Goal: Task Accomplishment & Management: Manage account settings

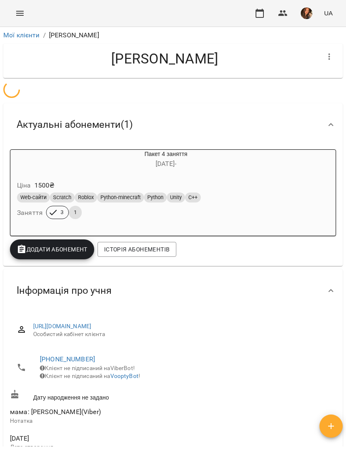
click at [20, 17] on icon "Menu" at bounding box center [20, 13] width 10 height 10
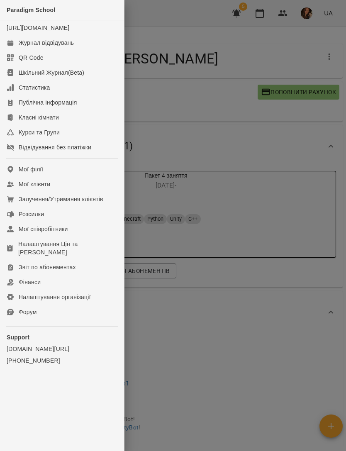
click at [68, 47] on div "Журнал відвідувань" at bounding box center [46, 43] width 55 height 8
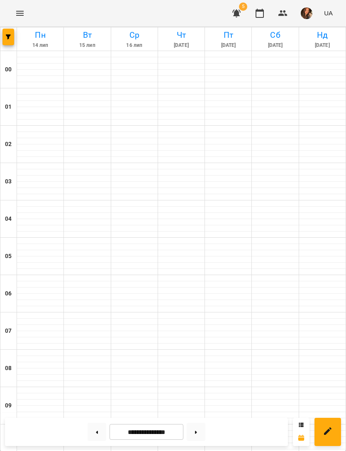
click at [21, 8] on icon "Menu" at bounding box center [20, 13] width 10 height 10
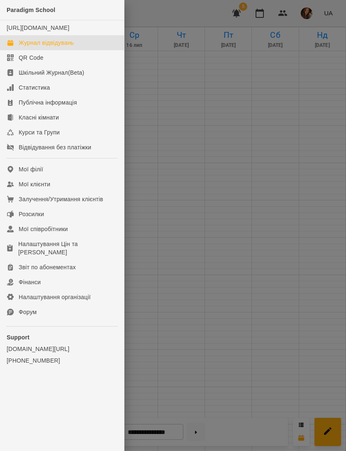
click at [191, 226] on div at bounding box center [173, 225] width 346 height 451
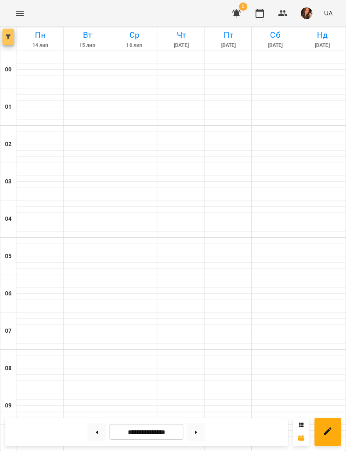
click at [12, 36] on span "button" at bounding box center [8, 36] width 12 height 5
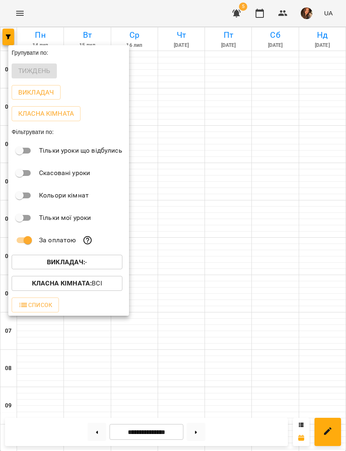
click at [95, 258] on span "Викладач : -" at bounding box center [66, 262] width 97 height 10
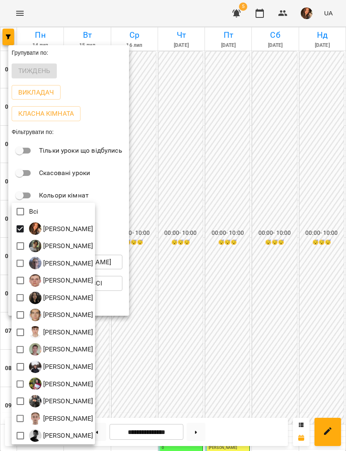
click at [327, 165] on div at bounding box center [173, 225] width 346 height 451
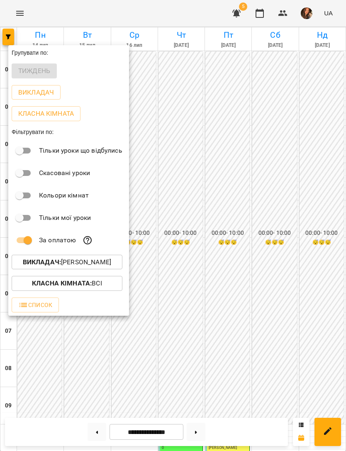
click at [333, 177] on div at bounding box center [173, 225] width 346 height 451
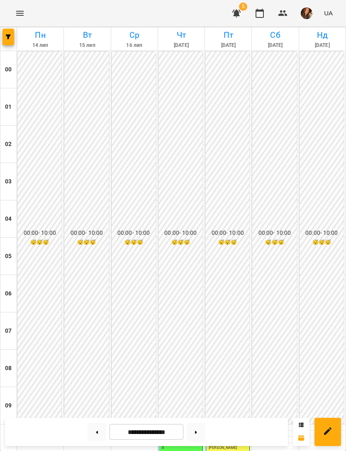
scroll to position [396, 0]
click at [193, 438] on button at bounding box center [196, 431] width 19 height 18
click at [199, 437] on button at bounding box center [196, 431] width 19 height 18
click at [199, 427] on button at bounding box center [196, 431] width 19 height 18
click at [196, 434] on button at bounding box center [196, 431] width 19 height 18
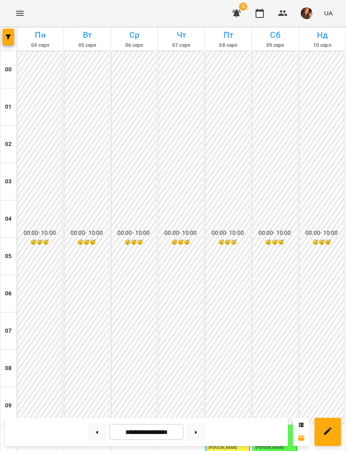
type input "**********"
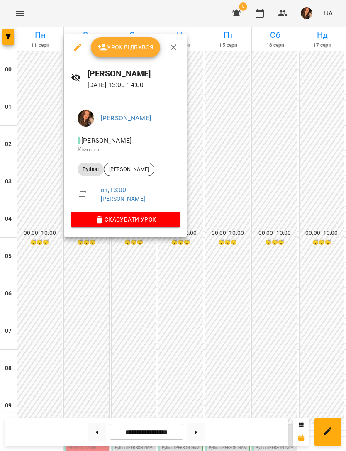
click at [173, 219] on span "Скасувати Урок" at bounding box center [126, 219] width 96 height 10
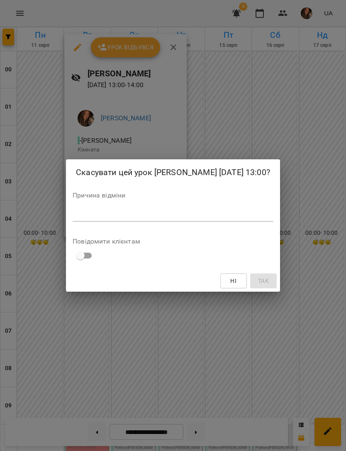
click at [221, 218] on textarea at bounding box center [173, 214] width 201 height 7
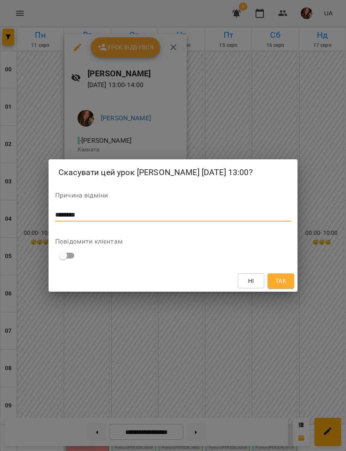
type textarea "********"
click at [278, 286] on span "Так" at bounding box center [280, 281] width 11 height 10
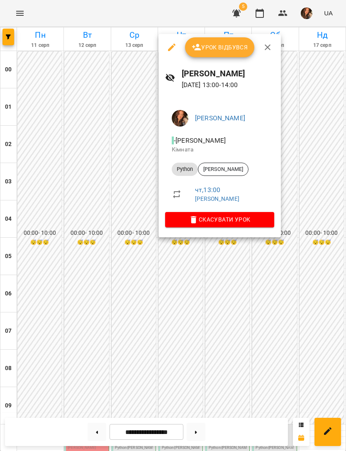
click at [267, 218] on span "Скасувати Урок" at bounding box center [220, 219] width 96 height 10
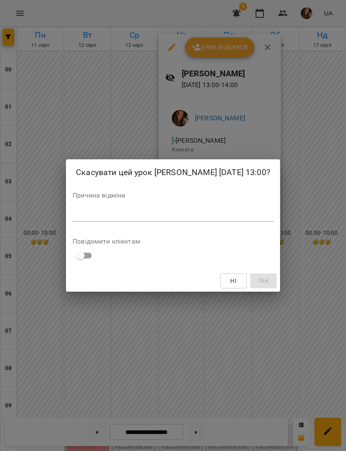
click at [229, 218] on textarea at bounding box center [173, 214] width 201 height 7
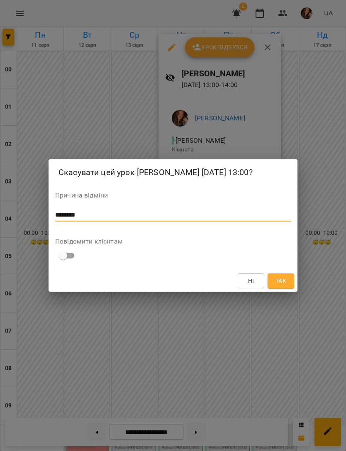
type textarea "********"
click at [278, 286] on span "Так" at bounding box center [280, 281] width 11 height 10
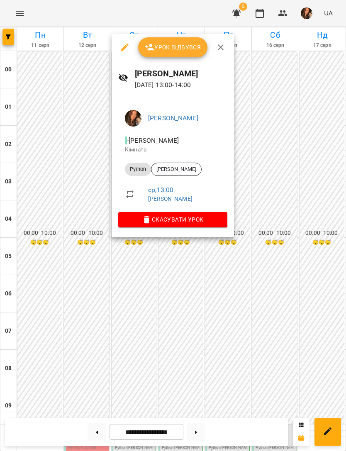
click at [221, 221] on span "Скасувати Урок" at bounding box center [173, 219] width 96 height 10
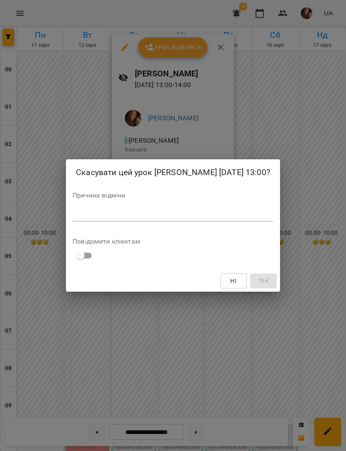
click at [213, 218] on textarea at bounding box center [173, 214] width 201 height 7
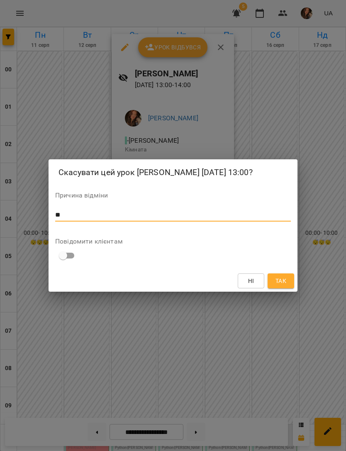
type textarea "**"
click at [279, 284] on span "Так" at bounding box center [280, 281] width 11 height 10
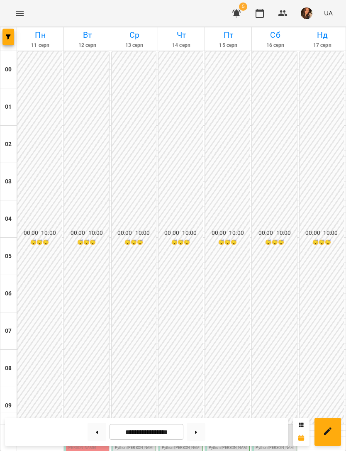
click at [87, 445] on span "[PERSON_NAME]" at bounding box center [82, 447] width 28 height 4
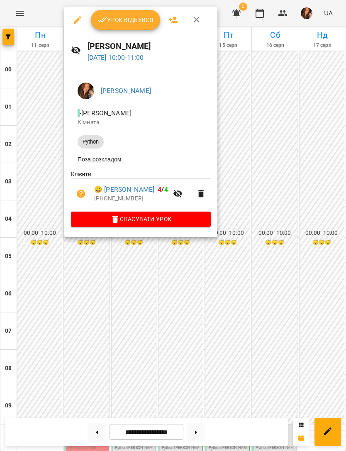
click at [78, 16] on icon "button" at bounding box center [78, 20] width 10 height 10
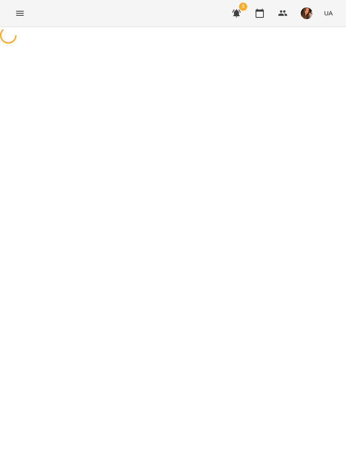
select select "******"
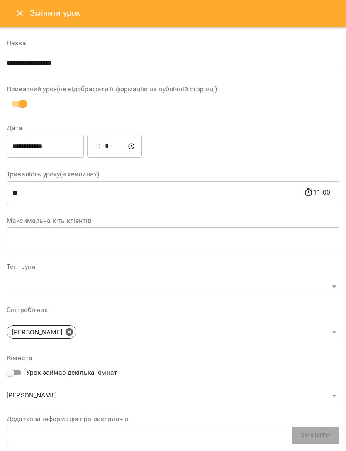
click at [95, 138] on input "*****" at bounding box center [114, 146] width 55 height 23
type input "*****"
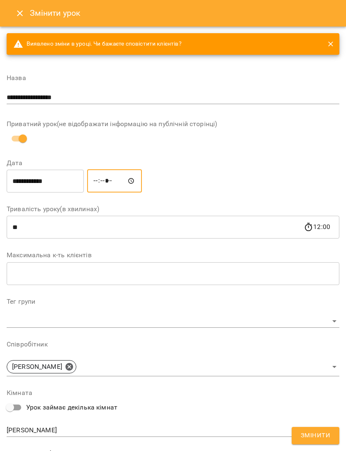
click at [54, 181] on input "**********" at bounding box center [45, 180] width 77 height 23
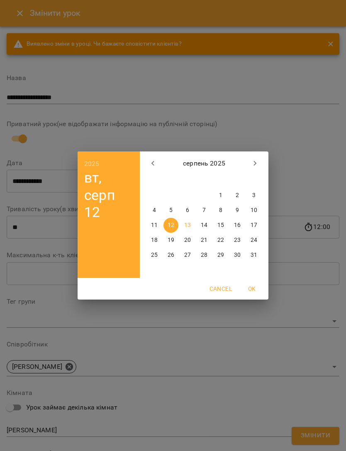
click at [220, 223] on p "15" at bounding box center [220, 225] width 7 height 8
type input "**********"
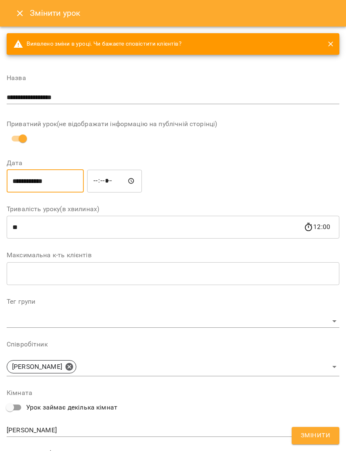
click at [320, 434] on span "Змінити" at bounding box center [315, 435] width 29 height 11
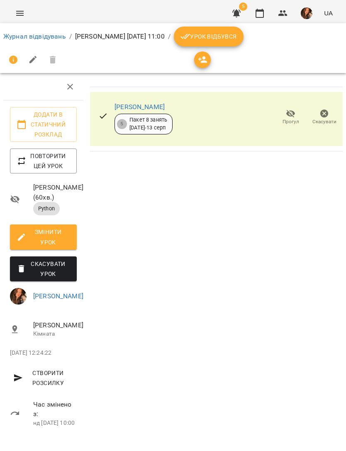
click at [44, 34] on link "Журнал відвідувань" at bounding box center [34, 36] width 63 height 8
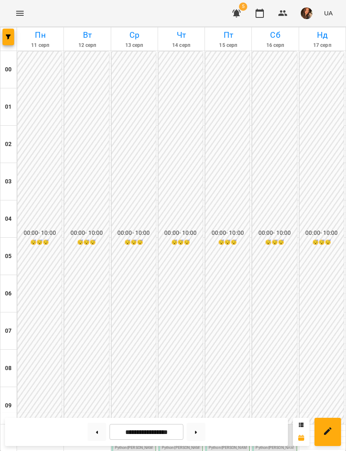
scroll to position [363, 0]
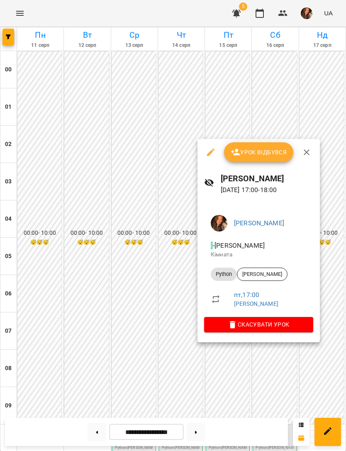
click at [206, 150] on icon "button" at bounding box center [211, 152] width 10 height 10
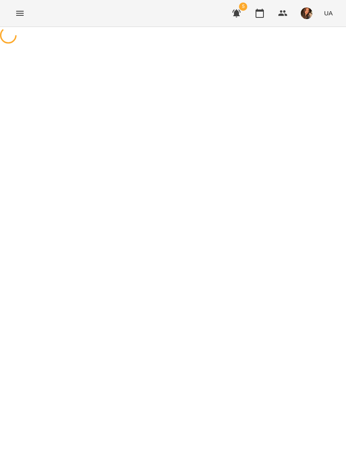
select select "******"
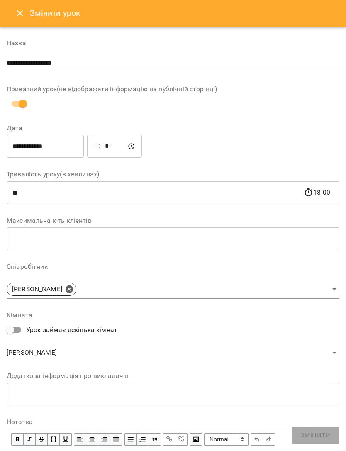
click at [55, 151] on input "**********" at bounding box center [45, 146] width 77 height 23
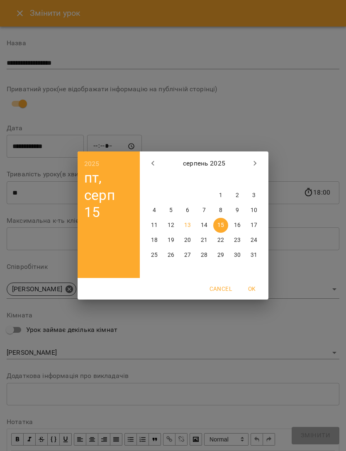
click at [187, 222] on p "13" at bounding box center [187, 225] width 7 height 8
type input "**********"
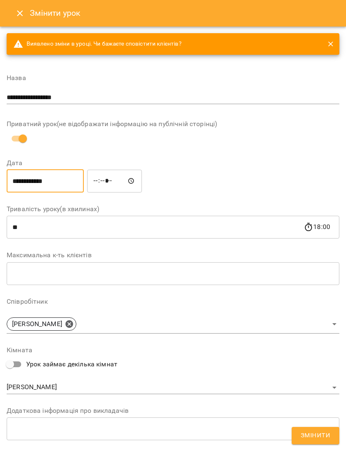
click at [318, 436] on span "Змінити" at bounding box center [315, 435] width 29 height 11
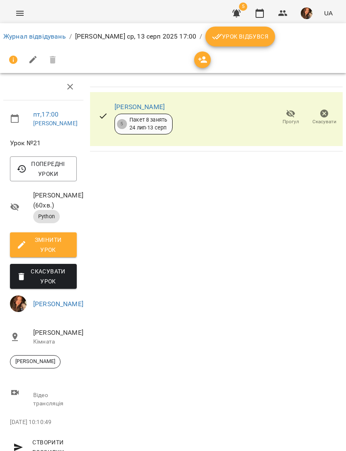
click at [43, 35] on link "Журнал відвідувань" at bounding box center [34, 36] width 63 height 8
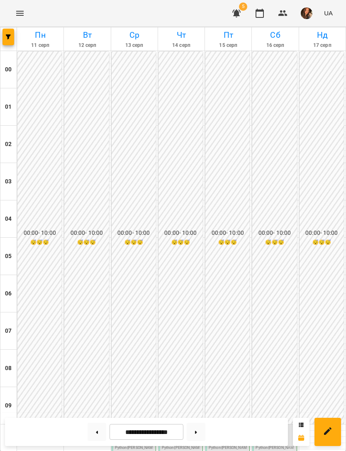
scroll to position [351, 0]
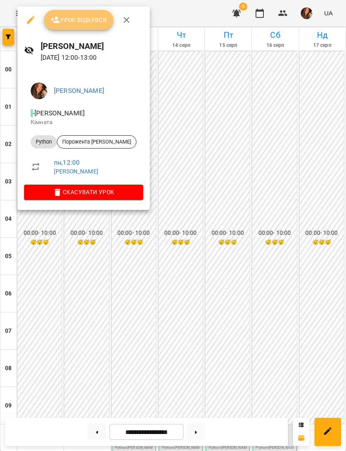
click at [80, 18] on span "Урок відбувся" at bounding box center [79, 20] width 56 height 10
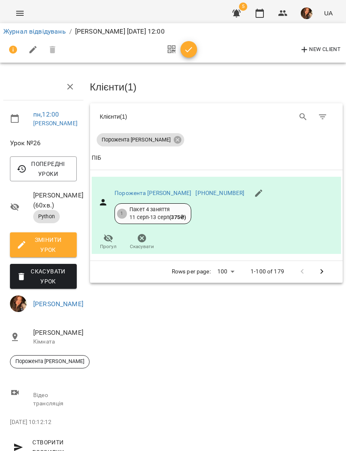
click at [194, 49] on span "button" at bounding box center [188, 50] width 17 height 10
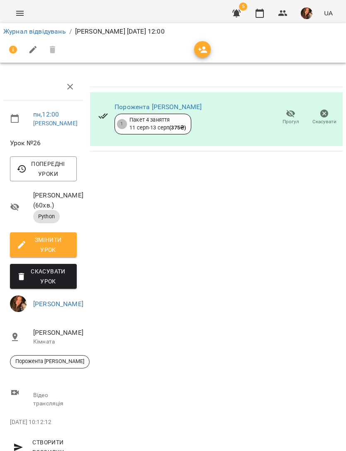
click at [49, 33] on link "Журнал відвідувань" at bounding box center [34, 31] width 63 height 8
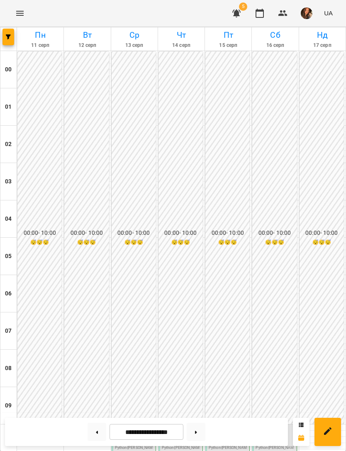
scroll to position [364, 0]
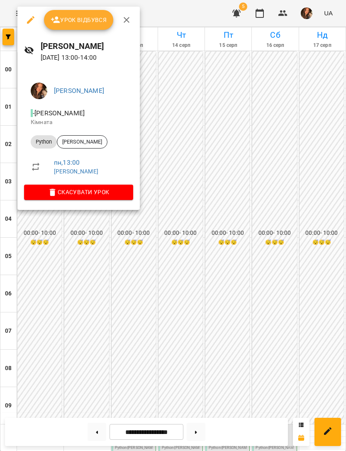
click at [82, 20] on span "Урок відбувся" at bounding box center [79, 20] width 56 height 10
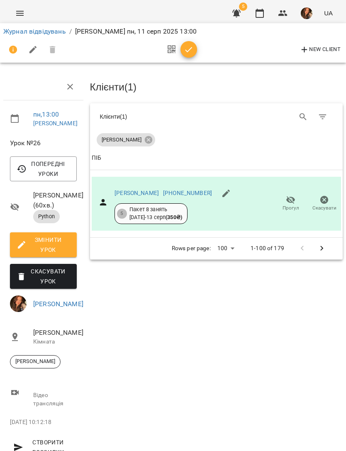
click at [187, 54] on icon "button" at bounding box center [189, 50] width 10 height 10
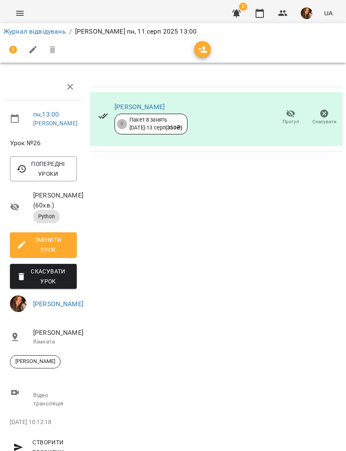
click at [44, 34] on link "Журнал відвідувань" at bounding box center [34, 31] width 63 height 8
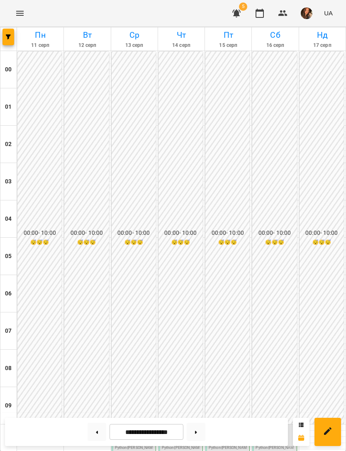
scroll to position [318, 0]
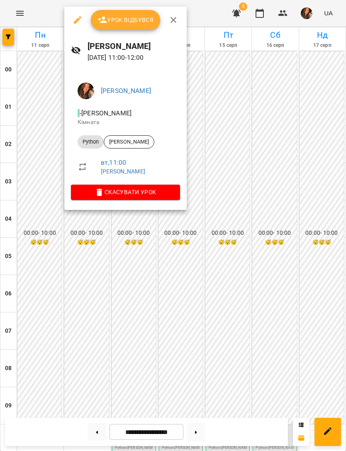
click at [132, 23] on span "Урок відбувся" at bounding box center [125, 20] width 56 height 10
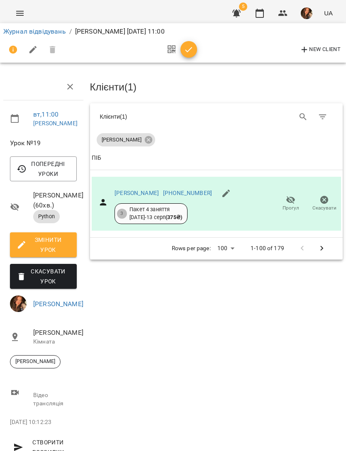
click at [192, 54] on button "button" at bounding box center [188, 49] width 17 height 17
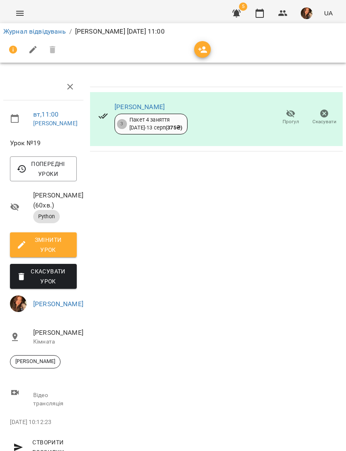
click at [38, 35] on link "Журнал відвідувань" at bounding box center [34, 31] width 63 height 8
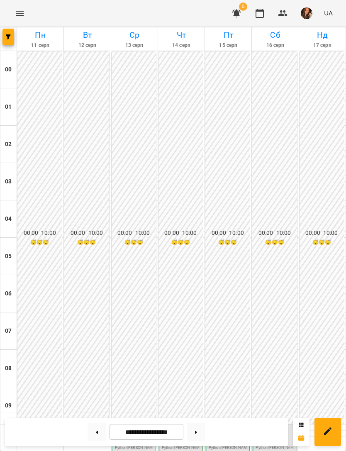
scroll to position [295, 0]
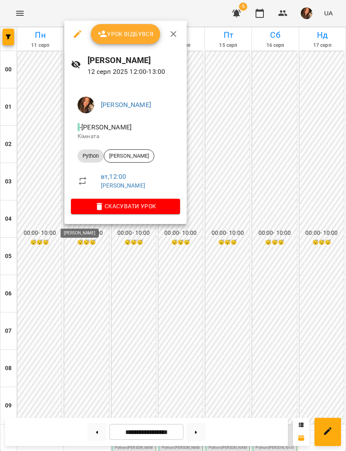
click at [134, 37] on span "Урок відбувся" at bounding box center [125, 34] width 56 height 10
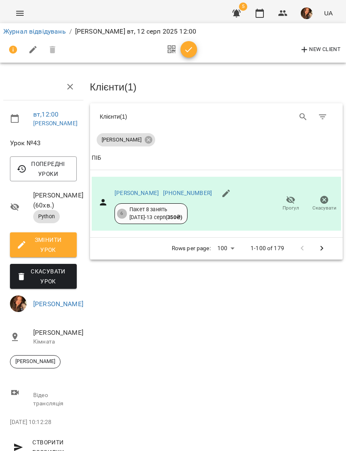
click at [193, 52] on icon "button" at bounding box center [189, 50] width 10 height 10
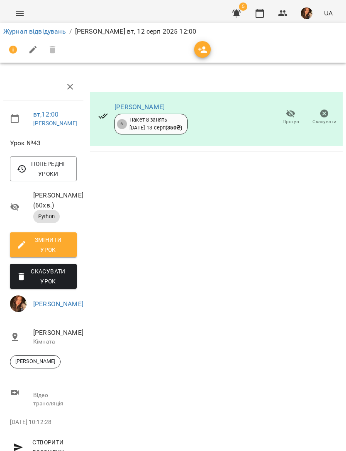
click at [53, 33] on link "Журнал відвідувань" at bounding box center [34, 31] width 63 height 8
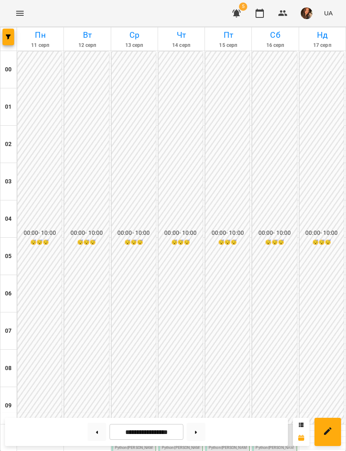
scroll to position [293, 0]
click at [140, 431] on img "Беліменко Вікторія Віталіївна" at bounding box center [139, 437] width 12 height 12
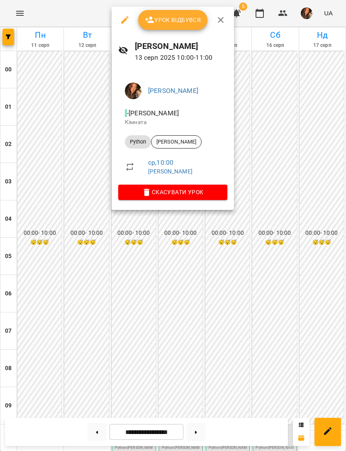
click at [194, 25] on button "Урок відбувся" at bounding box center [173, 20] width 70 height 20
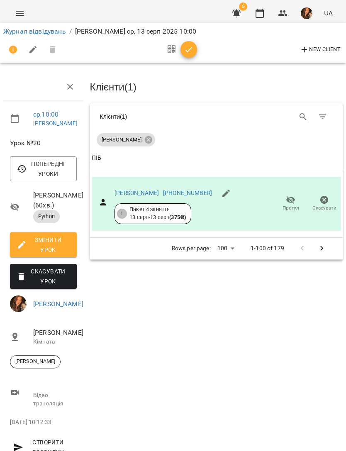
click at [187, 53] on icon "button" at bounding box center [189, 50] width 10 height 10
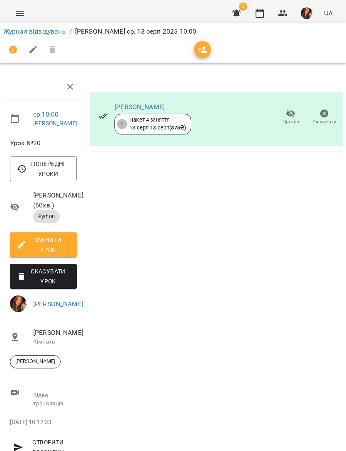
click at [48, 34] on link "Журнал відвідувань" at bounding box center [34, 31] width 63 height 8
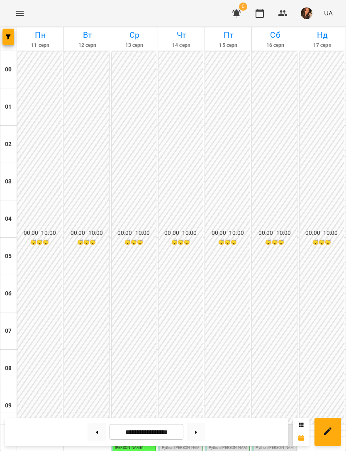
scroll to position [330, 0]
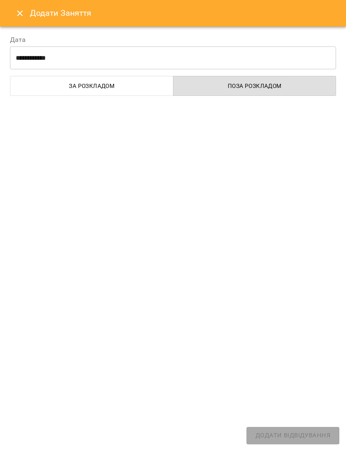
select select "******"
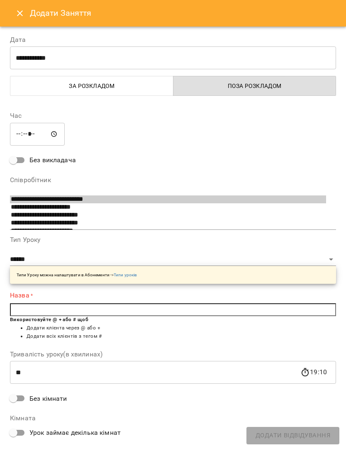
click at [15, 9] on button "Close" at bounding box center [20, 13] width 20 height 20
